Goal: Transaction & Acquisition: Download file/media

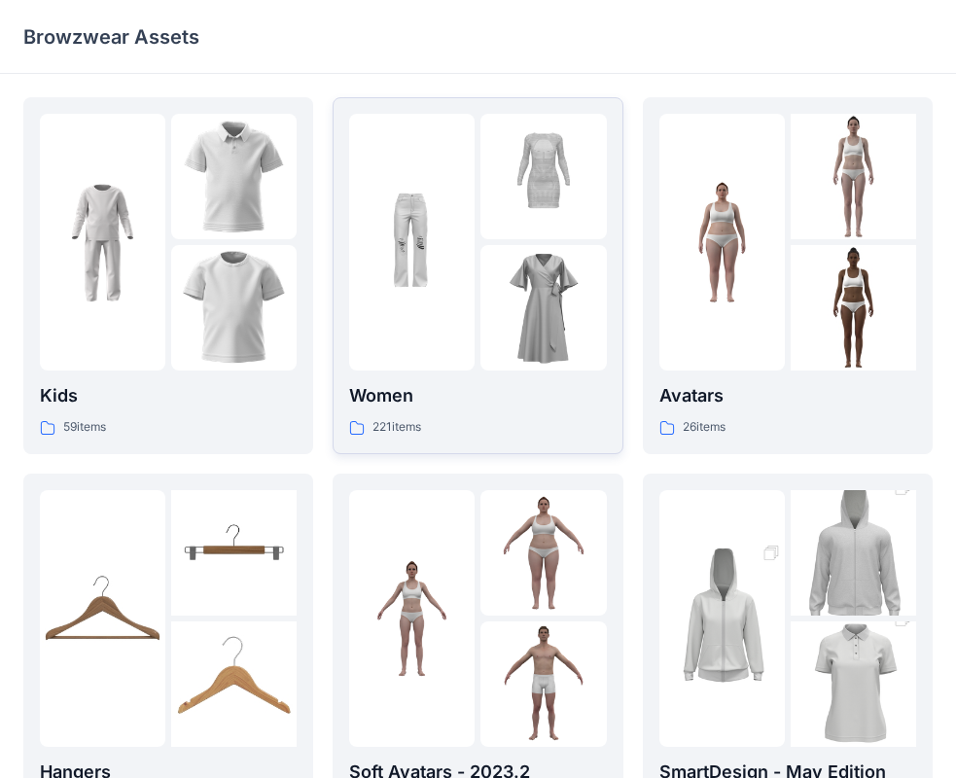
click at [431, 314] on div at bounding box center [411, 242] width 125 height 257
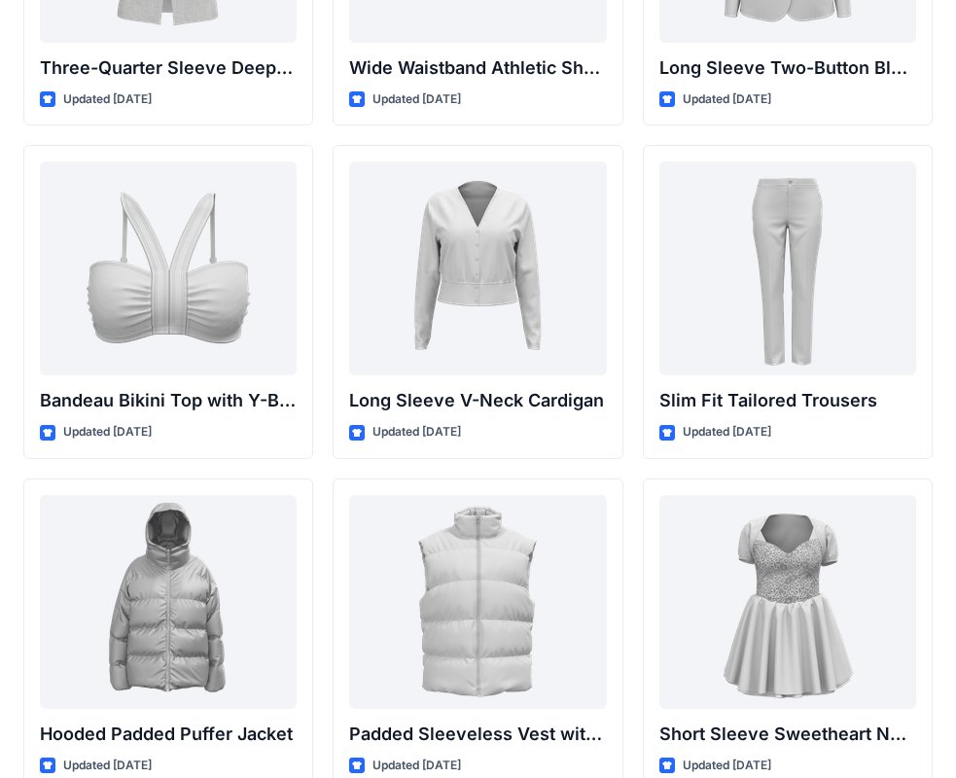
scroll to position [1962, 0]
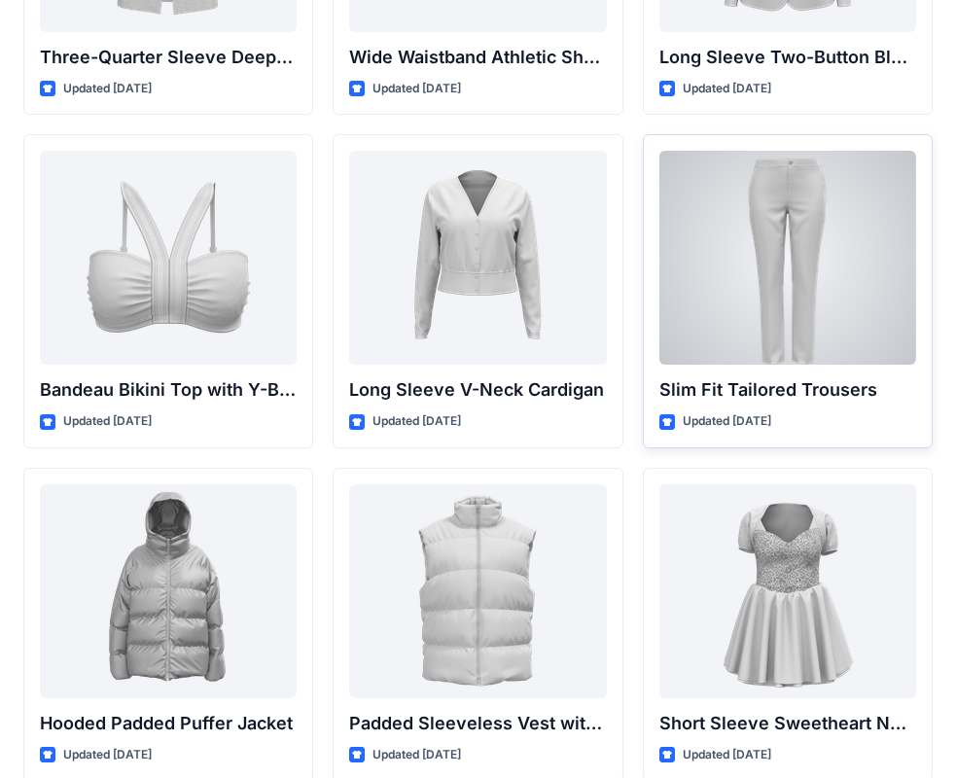
click at [784, 259] on div at bounding box center [788, 258] width 257 height 214
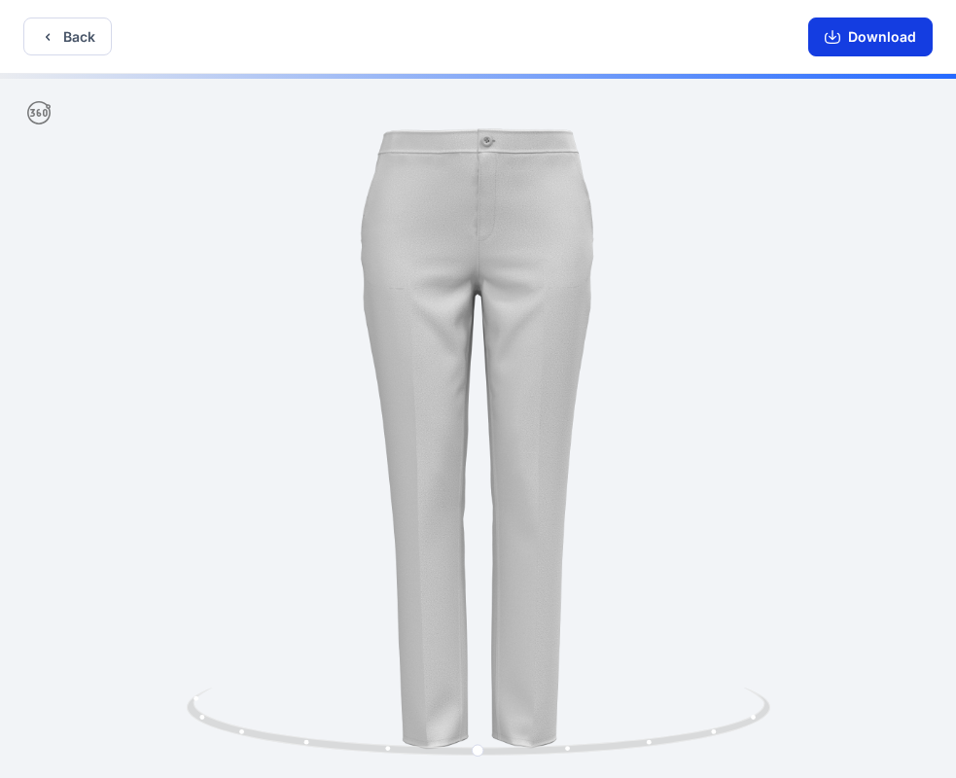
click at [874, 41] on button "Download" at bounding box center [870, 37] width 125 height 39
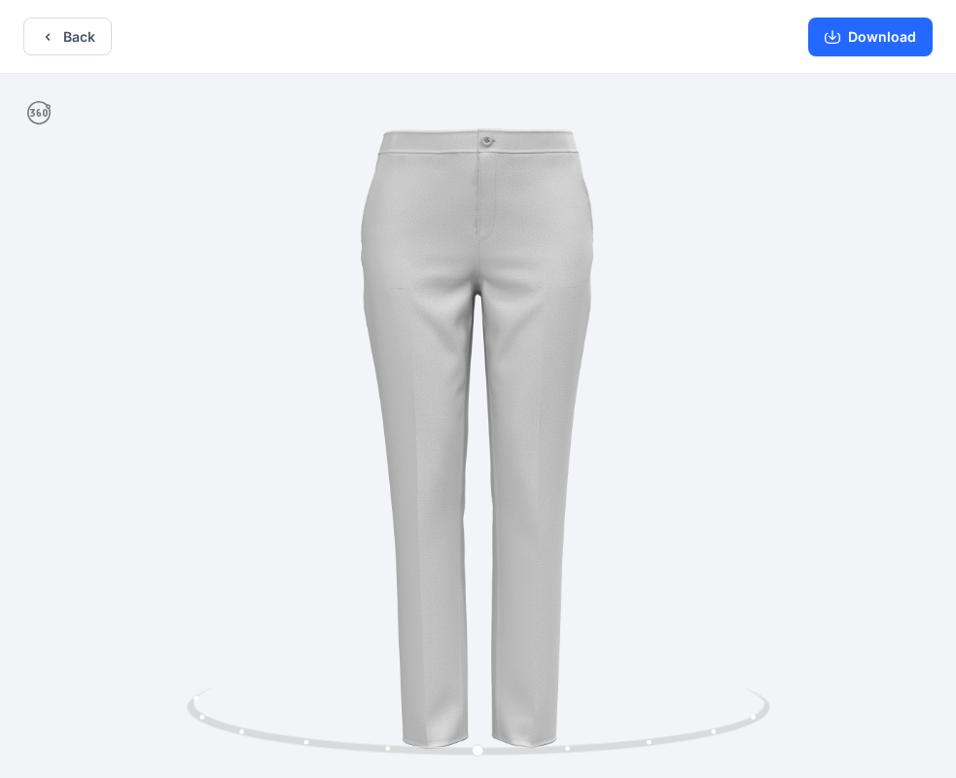
click at [308, 42] on div "Back Download" at bounding box center [478, 37] width 956 height 74
click at [870, 27] on button "Download" at bounding box center [870, 37] width 125 height 39
click at [417, 284] on div at bounding box center [478, 428] width 956 height 708
click at [418, 284] on div at bounding box center [478, 428] width 956 height 708
click at [418, 269] on div at bounding box center [478, 428] width 956 height 708
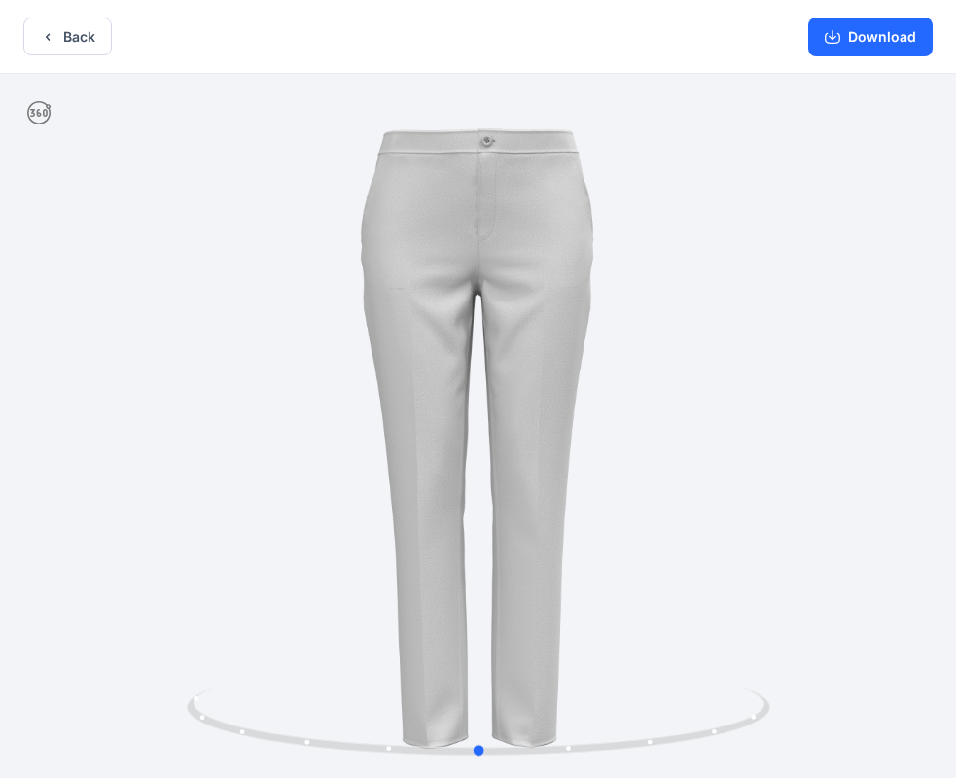
click at [418, 269] on div at bounding box center [478, 428] width 956 height 708
click at [828, 30] on icon "button" at bounding box center [833, 37] width 16 height 16
click at [864, 35] on button "Download" at bounding box center [870, 37] width 125 height 39
